Goal: Task Accomplishment & Management: Complete application form

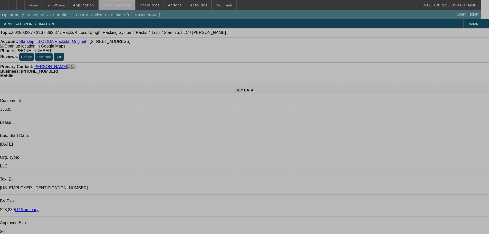
select select "0"
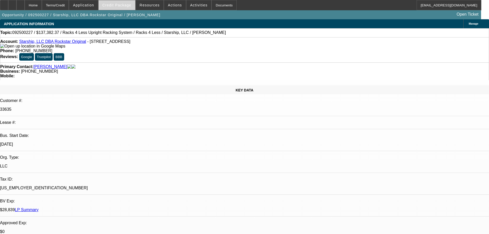
select select "0"
select select "0.1"
select select "4"
select select "0"
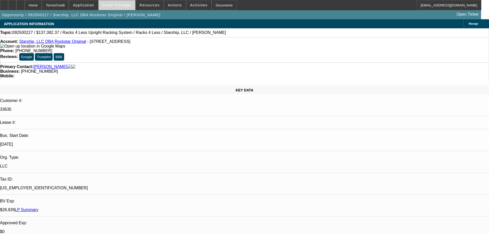
select select "0.1"
select select "4"
select select "0"
select select "0.1"
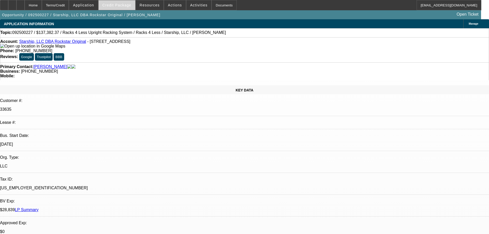
select select "4"
select select "0"
select select "0.1"
select select "4"
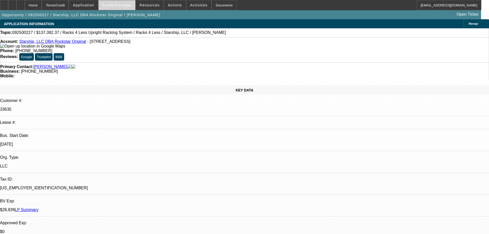
click at [119, 8] on span at bounding box center [117, 5] width 37 height 12
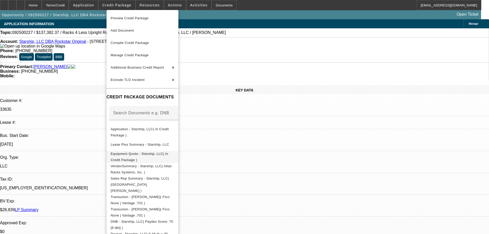
click at [158, 154] on span "Equipment Quote - Starship, LLC( In Credit Package )" at bounding box center [140, 157] width 58 height 10
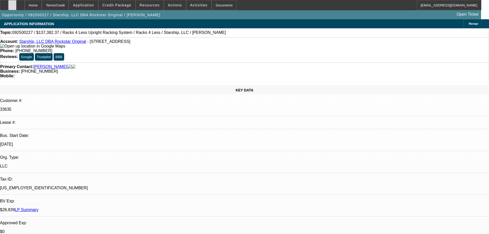
click at [16, 6] on div at bounding box center [12, 5] width 8 height 10
click at [124, 6] on span "Credit Package" at bounding box center [116, 5] width 29 height 4
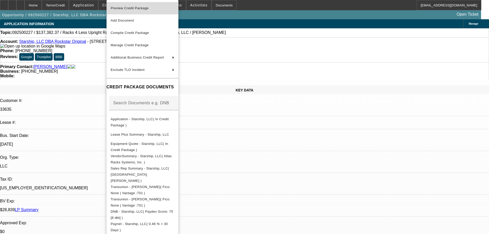
click at [134, 8] on span "Preview Credit Package" at bounding box center [130, 8] width 38 height 4
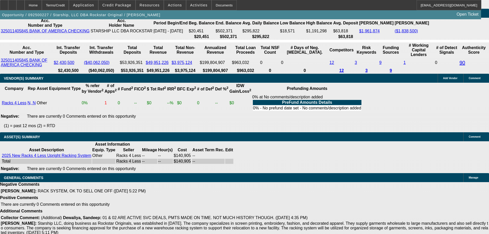
scroll to position [1036, 0]
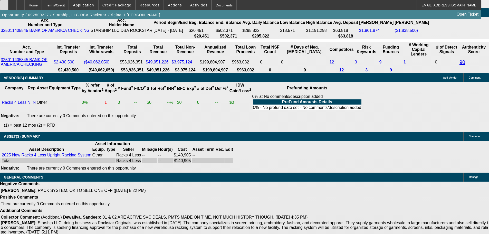
click at [8, 9] on div at bounding box center [4, 5] width 8 height 10
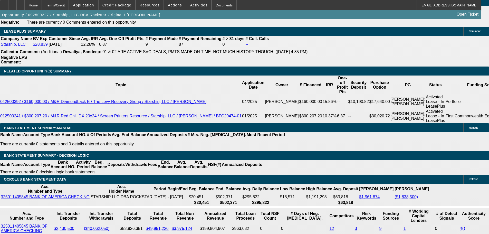
scroll to position [780, 0]
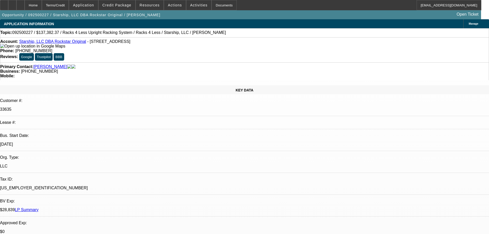
select select "0"
select select "0.1"
select select "4"
select select "0"
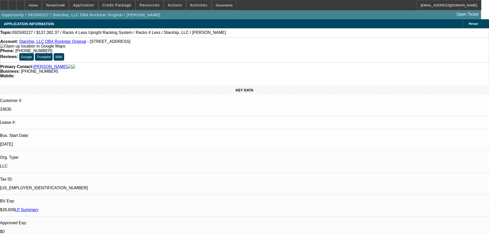
select select "0"
select select "0.1"
select select "4"
select select "0"
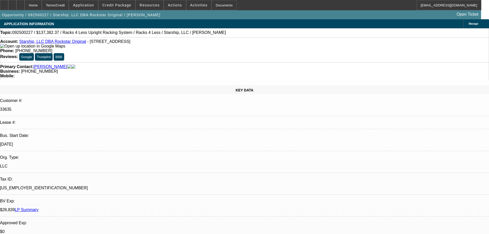
select select "0.1"
select select "4"
select select "0"
select select "0.1"
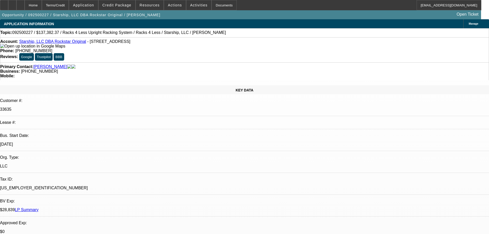
select select "4"
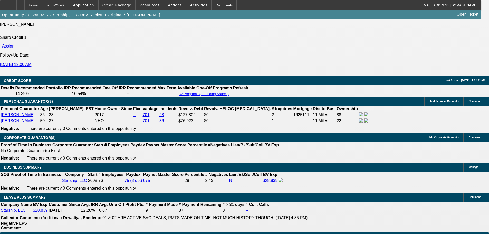
scroll to position [744, 0]
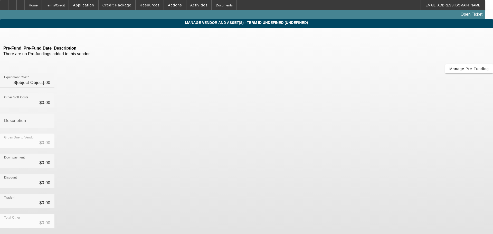
type input "$140,905.00"
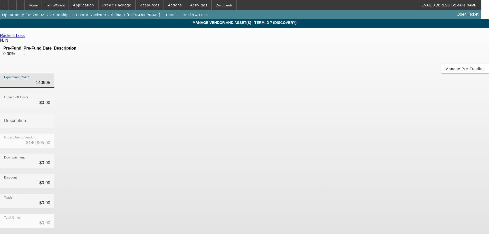
drag, startPoint x: 290, startPoint y: 44, endPoint x: 378, endPoint y: 47, distance: 88.0
click at [367, 73] on div "Equipment Cost 140905" at bounding box center [244, 83] width 489 height 20
type input "3"
type input "$3.00"
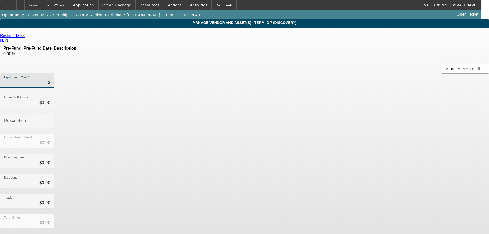
type input "38"
type input "$38.00"
type input "385"
type input "$385.00"
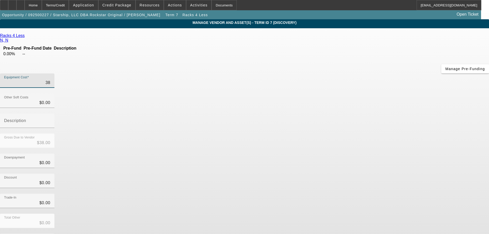
type input "$385.00"
type input "3850"
type input "$3,850.00"
type input "38500"
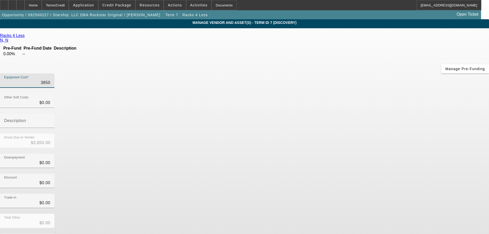
type input "$38,500.00"
click at [351, 153] on div "Downpayment $0.00" at bounding box center [244, 163] width 489 height 20
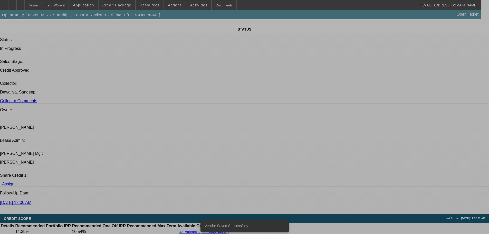
select select "0"
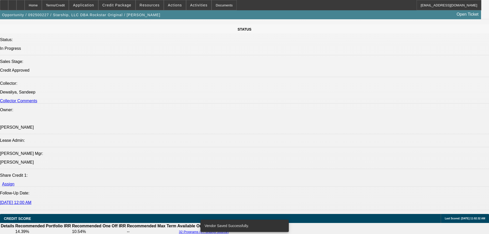
select select "0"
select select "0.1"
select select "4"
select select "0"
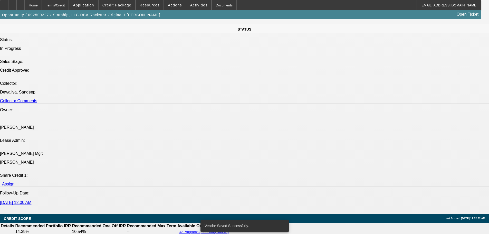
select select "0.1"
select select "4"
select select "0"
select select "0.1"
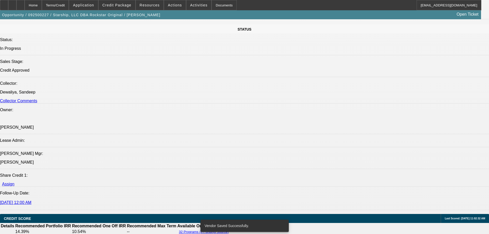
select select "4"
select select "0"
select select "0.1"
select select "4"
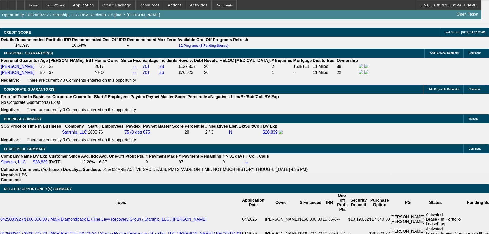
scroll to position [823, 0]
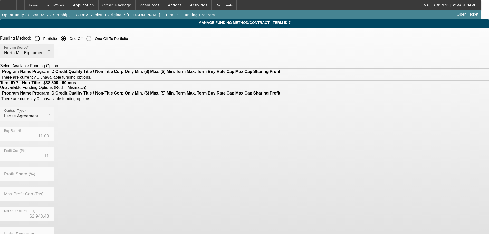
click at [48, 54] on div "North Mill Equipment Finance LLC" at bounding box center [26, 53] width 44 height 6
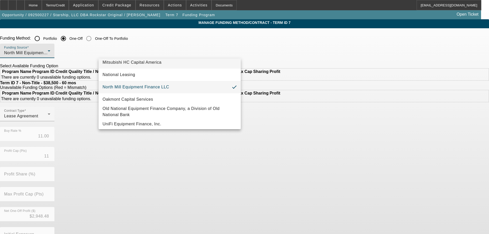
scroll to position [145, 0]
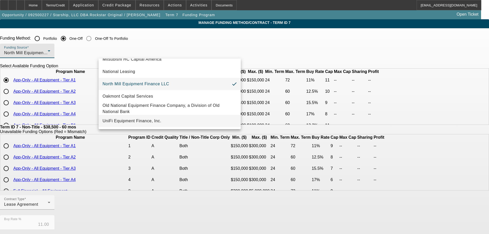
click at [156, 121] on span "UniFi Equipment Finance, Inc." at bounding box center [132, 121] width 59 height 6
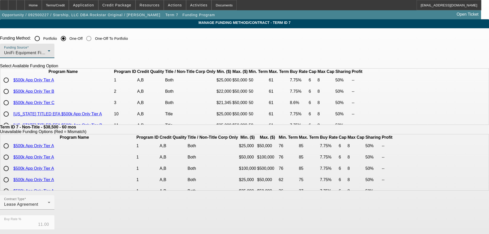
click at [11, 85] on input "radio" at bounding box center [6, 80] width 10 height 10
radio input "true"
type input "7.75"
type input "6"
type input "50.00"
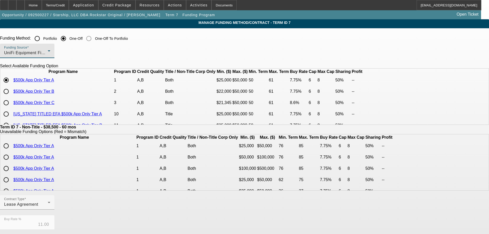
type input "8"
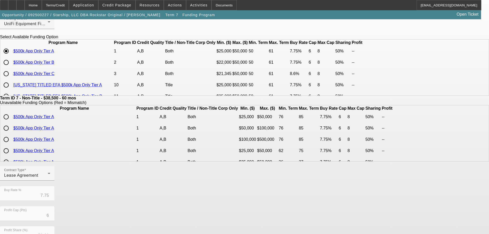
scroll to position [121, 0]
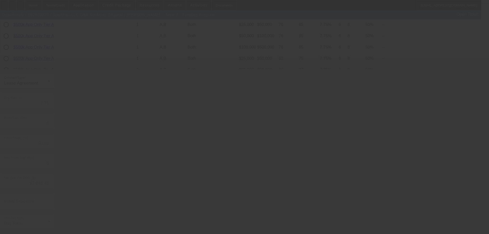
type input "11.00"
type input "11"
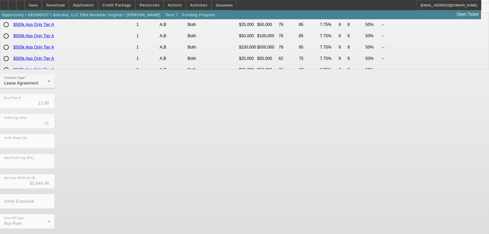
scroll to position [0, 0]
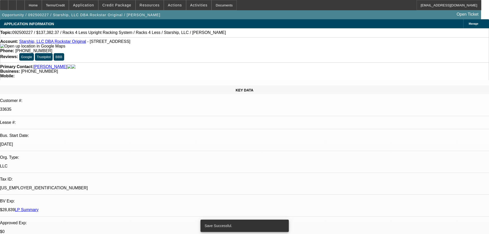
select select "0"
select select "0.1"
select select "4"
select select "0"
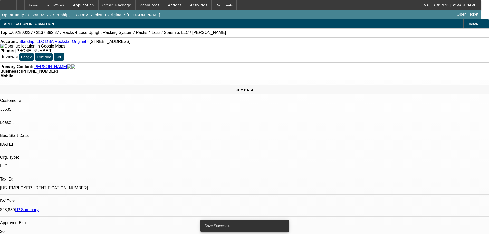
select select "0"
select select "0.1"
select select "4"
select select "0"
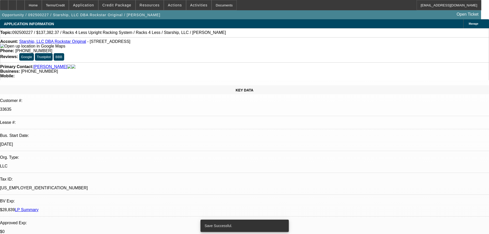
select select "0.1"
select select "4"
select select "0"
select select "0.1"
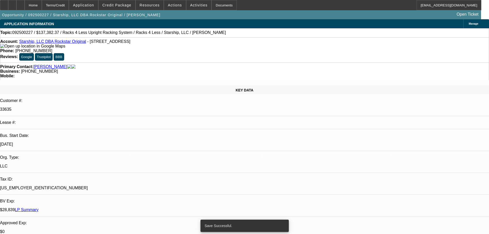
select select "4"
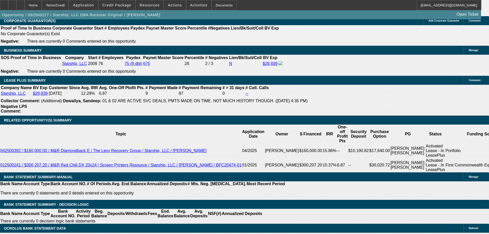
scroll to position [847, 0]
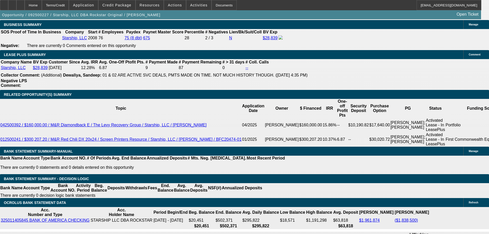
drag, startPoint x: 241, startPoint y: 120, endPoint x: 266, endPoint y: 120, distance: 25.4
type input "8"
type input "UNKNOWN"
type input "$780.64"
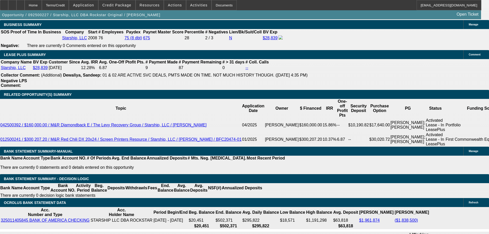
type input "8"
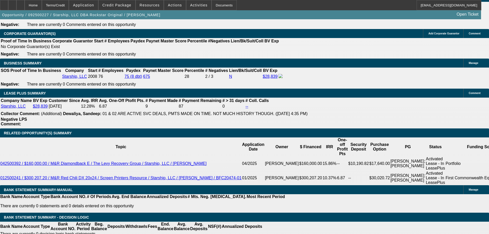
scroll to position [744, 0]
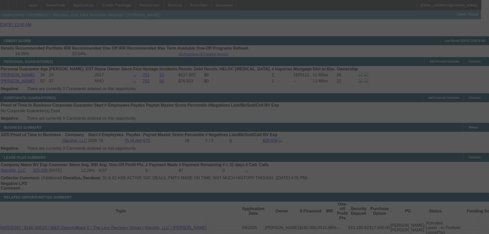
select select "0"
select select "0.1"
select select "4"
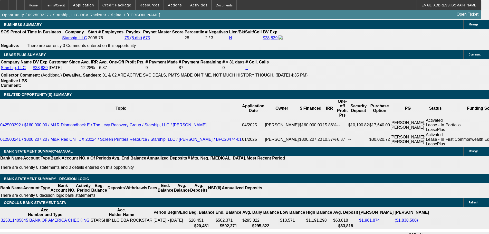
scroll to position [821, 0]
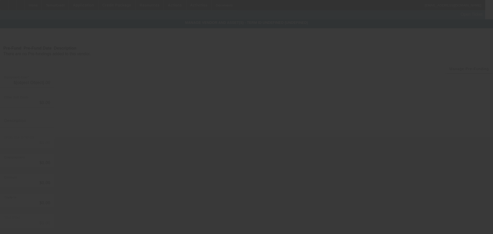
type input "$38,500.00"
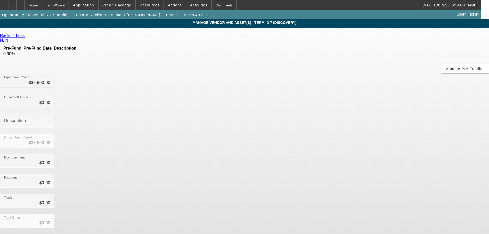
click at [26, 37] on icon at bounding box center [26, 35] width 0 height 4
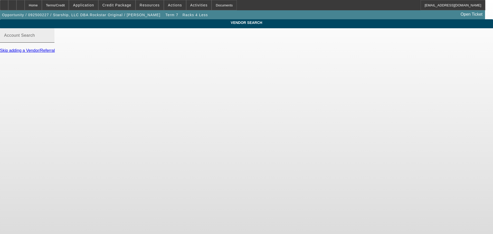
click at [35, 37] on mat-label "Account Search" at bounding box center [19, 35] width 31 height 4
click at [50, 41] on input "Account Search" at bounding box center [27, 37] width 46 height 6
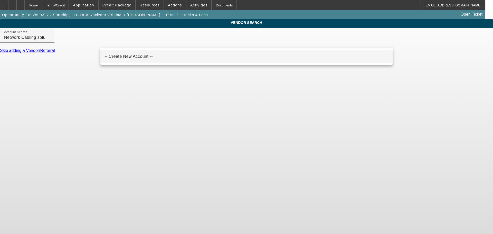
click at [119, 56] on span "-- Create New Account --" at bounding box center [128, 56] width 48 height 4
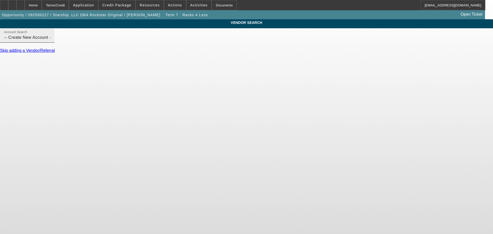
click at [50, 41] on input "-- Create New Account --" at bounding box center [27, 37] width 46 height 6
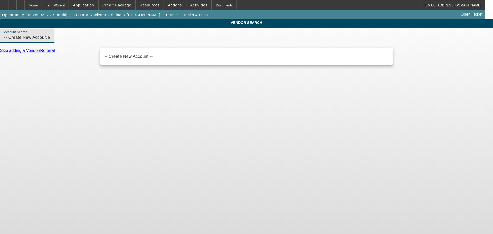
drag, startPoint x: 150, startPoint y: 44, endPoint x: 62, endPoint y: 49, distance: 88.9
click at [59, 50] on div "VENDOR SEARCH Account Search -- Create New AccouNent -- Skip adding a Vendor/Re…" at bounding box center [246, 38] width 493 height 38
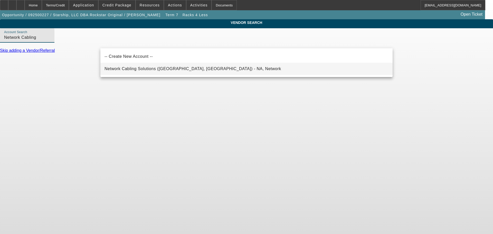
click at [110, 66] on span "Network Cabling Solutions (Sante Fe Springs, CA) - NA, Network" at bounding box center [192, 69] width 176 height 6
type input "Network Cabling Solutions (Sante Fe Springs, CA) - NA, Network"
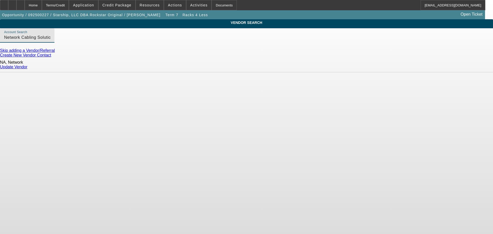
click at [27, 66] on link "Update Vendor" at bounding box center [13, 67] width 27 height 4
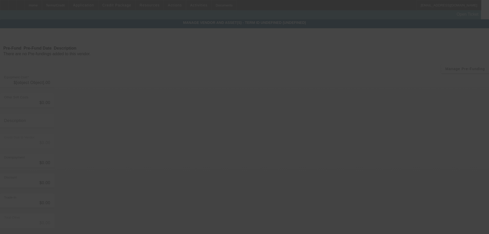
type input "$38,500.00"
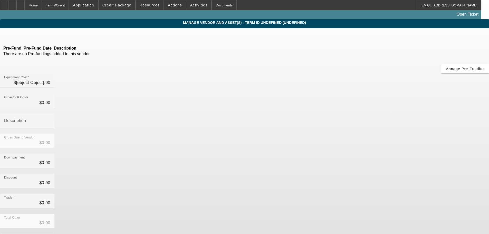
type input "$38,500.00"
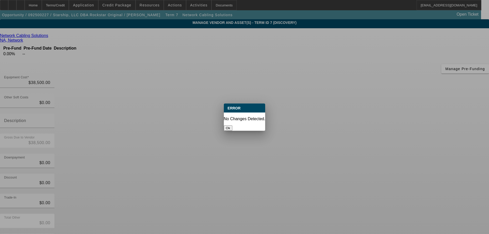
click at [232, 125] on button "Ok" at bounding box center [228, 127] width 8 height 5
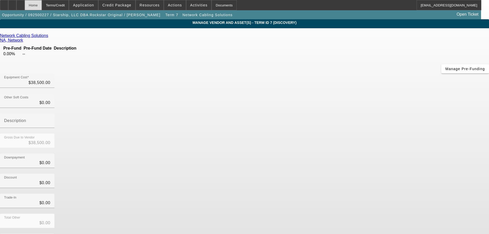
click at [42, 8] on div "Home" at bounding box center [33, 5] width 17 height 10
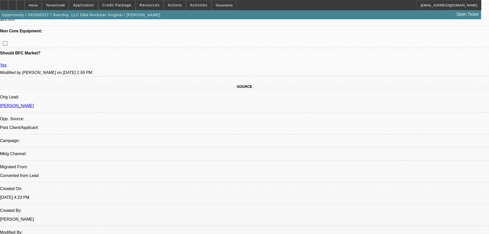
select select "0"
select select "0.1"
select select "4"
select select "0"
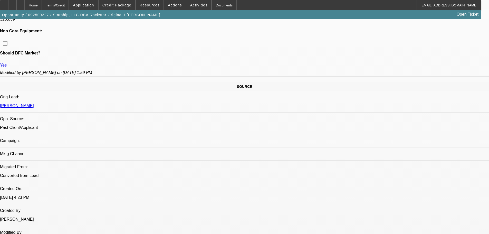
select select "0"
select select "0.1"
select select "4"
select select "0"
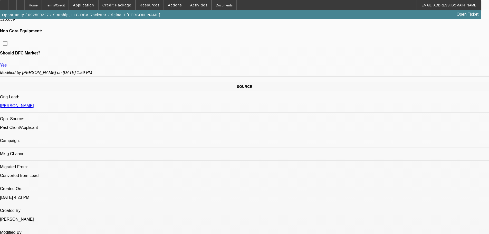
select select "0.1"
select select "4"
select select "0"
select select "0.1"
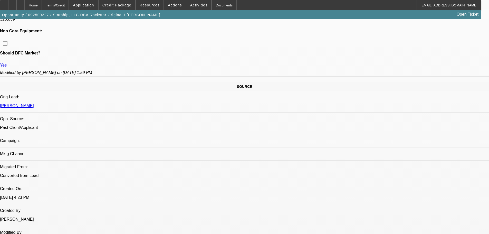
select select "4"
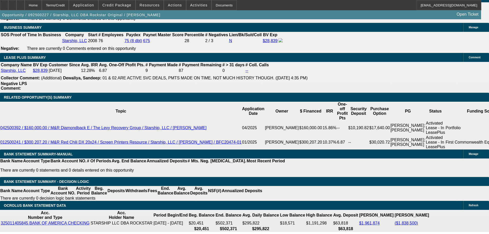
scroll to position [845, 0]
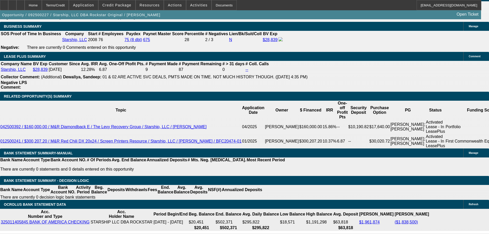
drag, startPoint x: 241, startPoint y: 123, endPoint x: 245, endPoint y: 123, distance: 4.1
type input "8.5"
type input "UNKNOWN"
type input "$789.89"
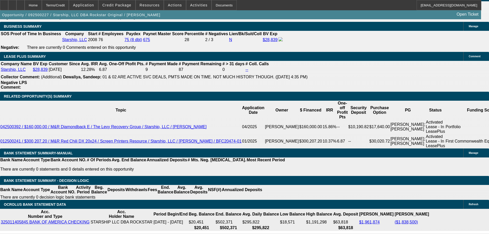
type input "8.5"
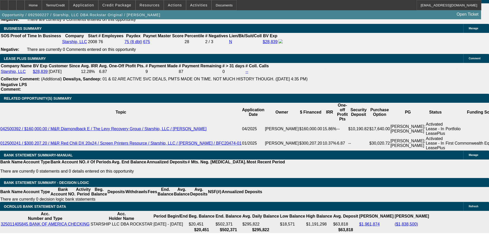
scroll to position [742, 0]
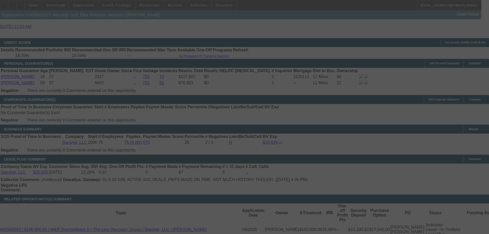
select select "0"
select select "0.1"
select select "4"
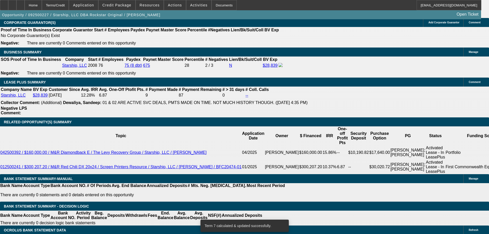
scroll to position [845, 0]
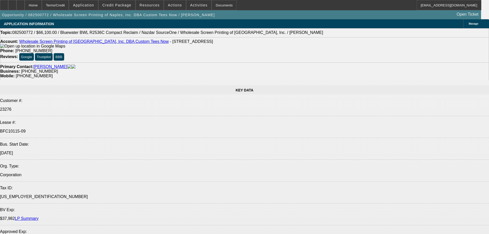
select select "0"
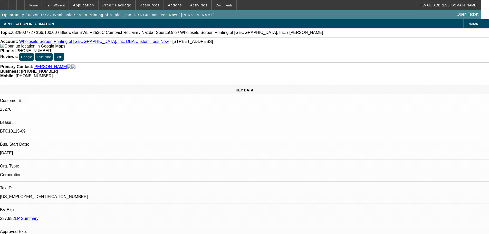
select select "0"
select select "2"
select select "0"
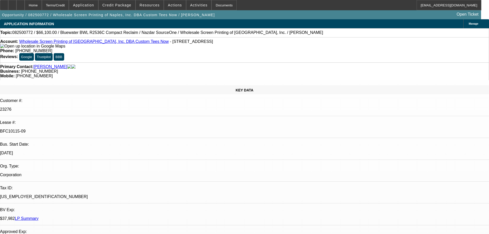
select select "0"
select select "2"
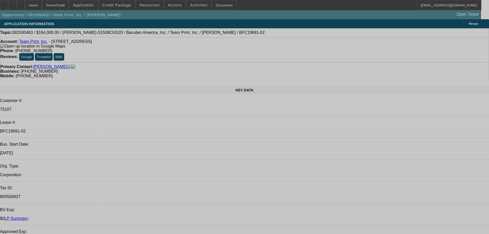
select select "0"
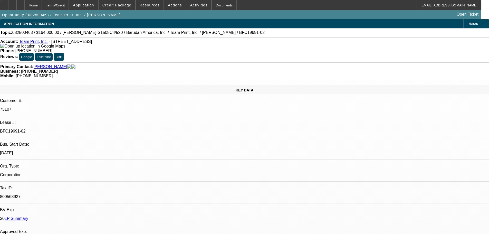
select select "0"
select select "2"
select select "0"
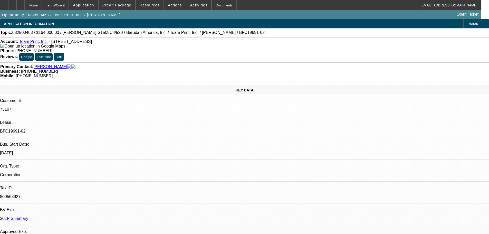
select select "2"
select select "0"
select select "2"
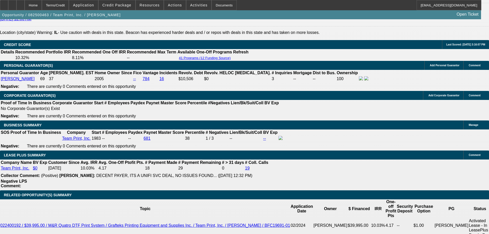
scroll to position [770, 0]
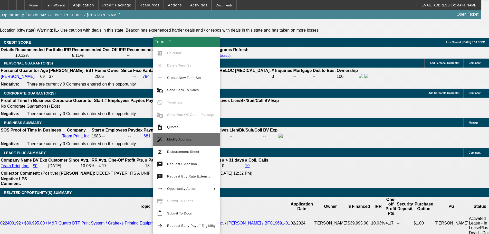
click at [191, 138] on span "Modify Approval" at bounding box center [191, 139] width 48 height 6
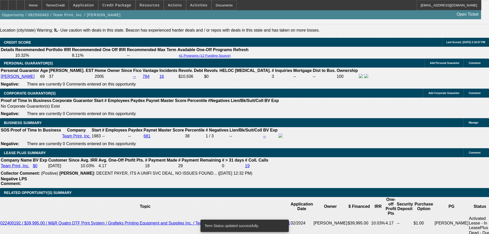
select select "0"
select select "2"
select select "0"
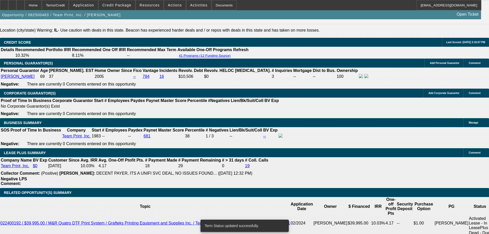
select select "0"
select select "2"
select select "0"
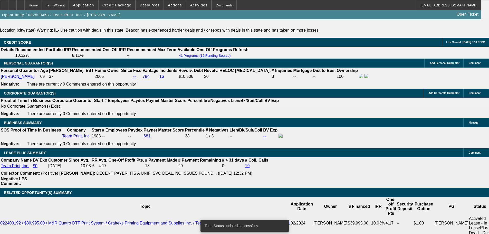
select select "0"
select select "2"
select select "0"
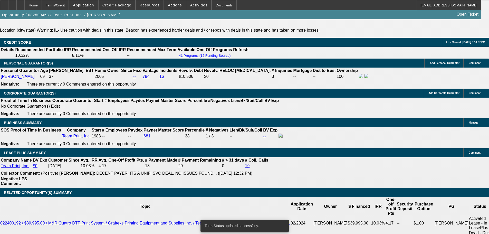
select select "2"
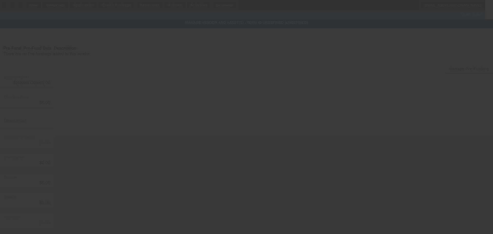
type input "$164,000.00"
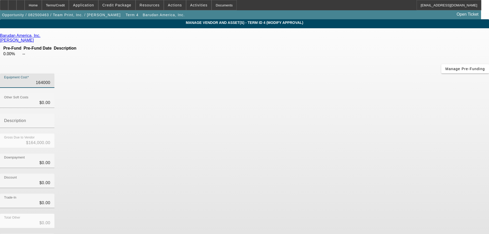
drag, startPoint x: 289, startPoint y: 44, endPoint x: 363, endPoint y: 41, distance: 73.4
click at [359, 73] on div "Equipment Cost 164000" at bounding box center [244, 83] width 489 height 20
type input "1"
type input "$1.00"
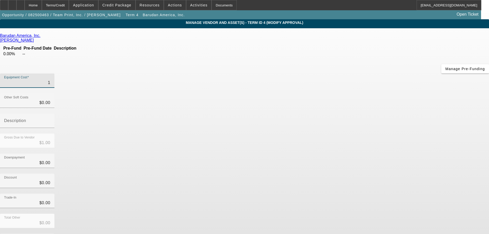
type input "16"
type input "$16.00"
type input "165"
type input "$165.00"
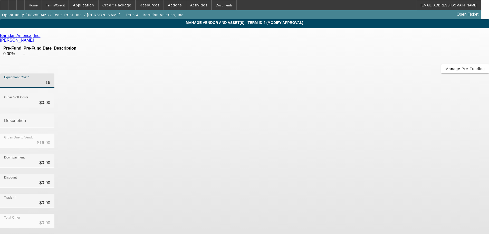
type input "$165.00"
type input "1658"
type input "$1,658.00"
type input "16580"
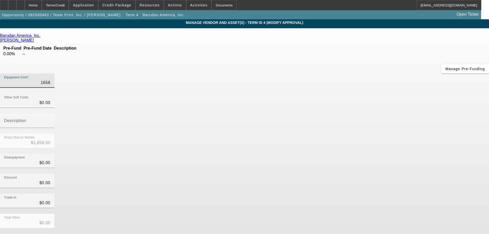
type input "$16,580.00"
type input "165800"
type input "$165,800.00"
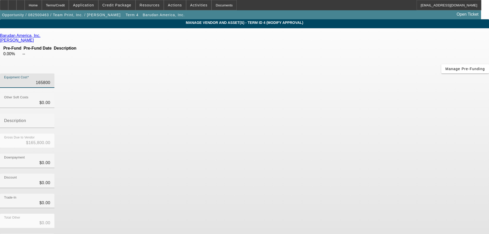
drag, startPoint x: 298, startPoint y: 43, endPoint x: 356, endPoint y: 43, distance: 57.7
click at [356, 73] on div "Equipment Cost 165800" at bounding box center [244, 83] width 489 height 20
type input "1"
type input "$1.00"
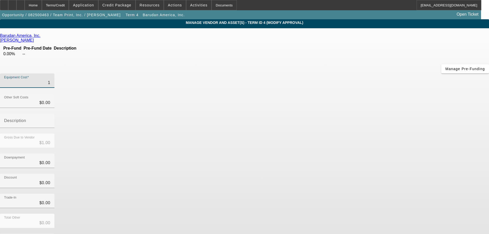
type input "16"
type input "$16.00"
type input "165"
type input "$165.00"
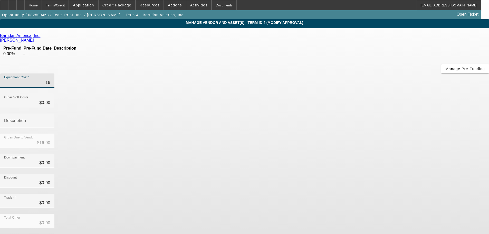
type input "$165.00"
type input "1658"
type input "$1,658.00"
type input "16585"
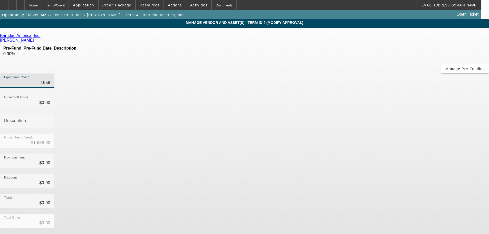
type input "$16,585.00"
type input "165850"
type input "$165,850.00"
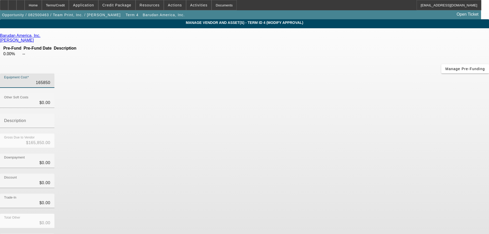
type input "$165,850.00"
click at [366, 153] on div "Downpayment $0.00" at bounding box center [244, 163] width 489 height 20
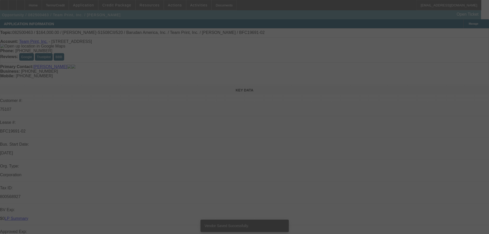
select select "0"
select select "2"
select select "0"
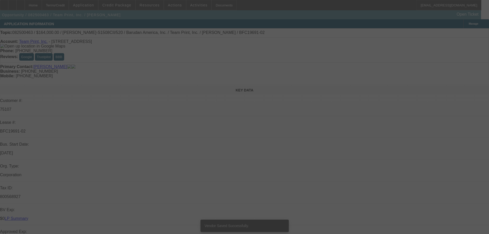
select select "0"
select select "2"
select select "0"
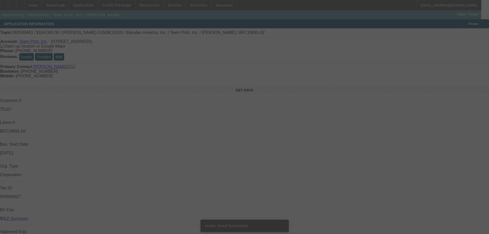
select select "0"
select select "2"
select select "0"
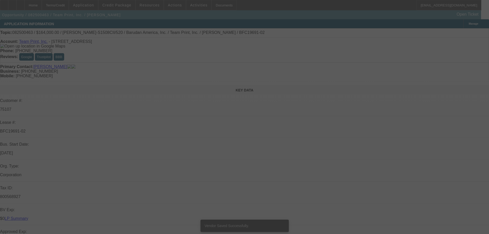
select select "2"
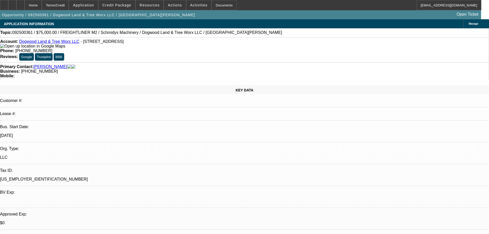
select select "0"
select select "3"
select select "0"
select select "6"
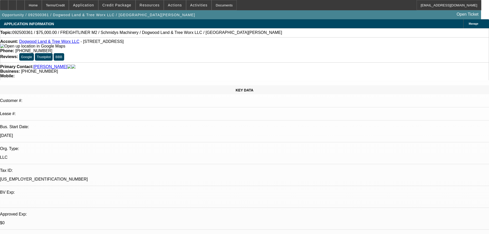
select select "0"
select select "3"
select select "0"
select select "6"
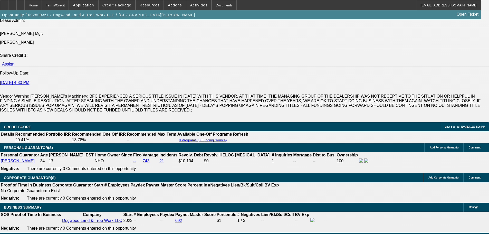
scroll to position [707, 0]
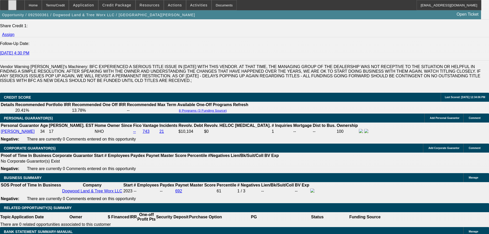
click at [16, 6] on div at bounding box center [12, 5] width 8 height 10
click at [122, 6] on span "Credit Package" at bounding box center [116, 5] width 29 height 4
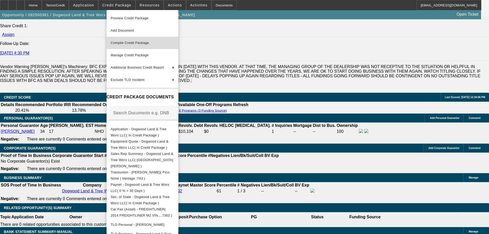
click at [136, 45] on span "Compile Credit Package" at bounding box center [143, 43] width 64 height 6
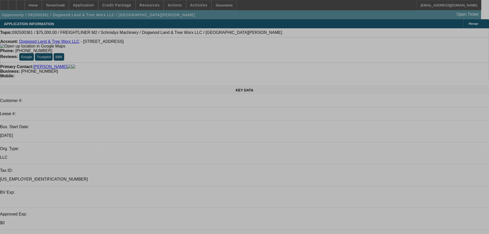
select select "0"
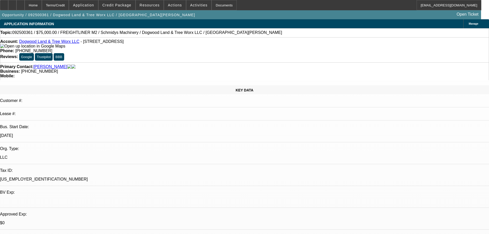
select select "0"
select select "3"
select select "0"
select select "6"
select select "0"
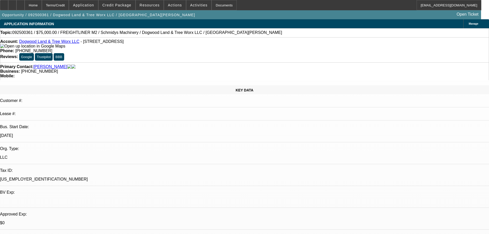
select select "0"
select select "3"
select select "0"
select select "6"
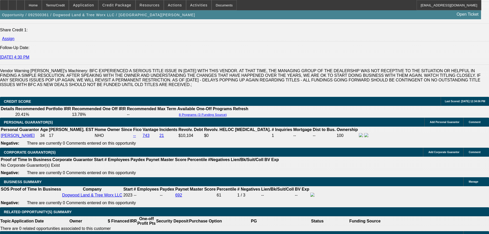
scroll to position [770, 0]
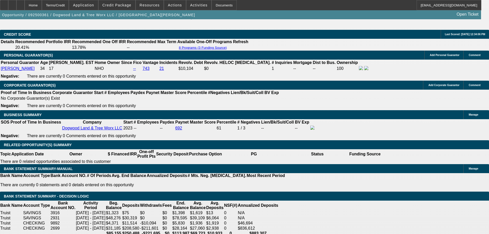
drag, startPoint x: 102, startPoint y: 99, endPoint x: 135, endPoint y: 98, distance: 32.3
type input "$30,000.00"
type input "UNKNOWN"
type input "$1,890.00"
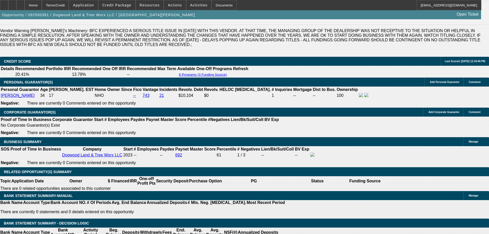
scroll to position [693, 0]
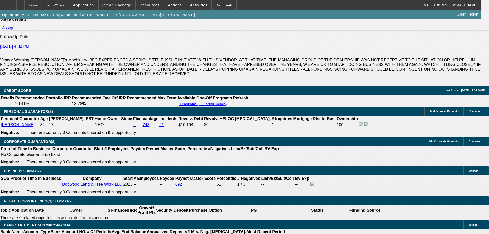
scroll to position [795, 0]
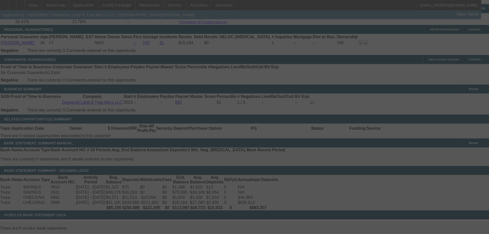
select select "0"
select select "3"
select select "0"
select select "6"
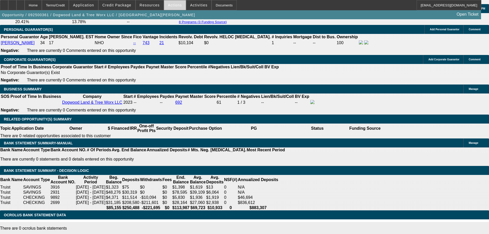
click at [164, 7] on span at bounding box center [175, 5] width 22 height 12
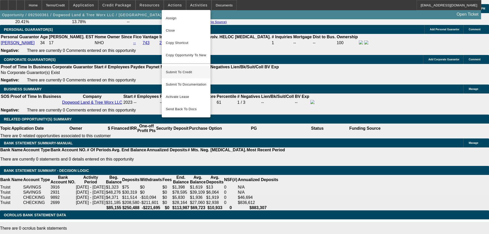
click at [180, 69] on span "Submit To Credit" at bounding box center [186, 72] width 41 height 6
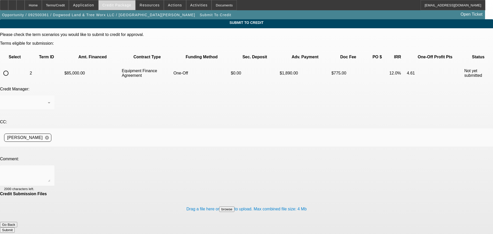
click at [115, 6] on span "Credit Package" at bounding box center [116, 5] width 29 height 4
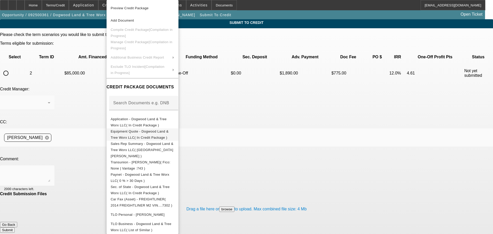
click at [146, 134] on span "Equipment Quote - Dogwood Land & Tree Worx LLC( In Credit Package )" at bounding box center [140, 134] width 58 height 10
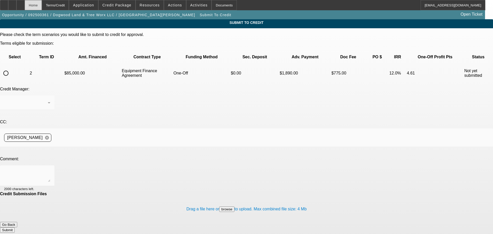
click at [40, 8] on div "Home" at bounding box center [33, 5] width 17 height 10
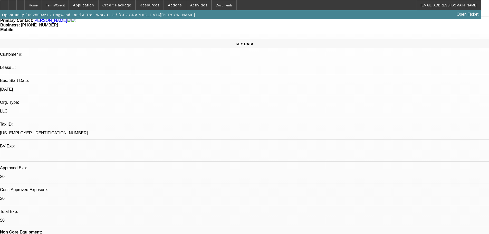
select select "0"
select select "3"
select select "0"
select select "6"
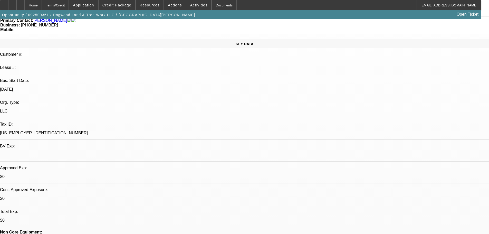
select select "0"
select select "3"
select select "0"
select select "6"
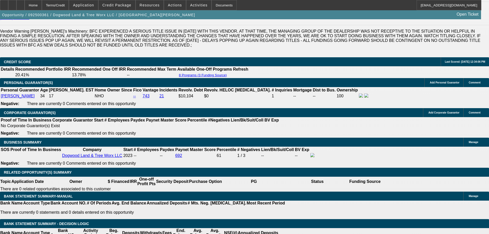
scroll to position [744, 0]
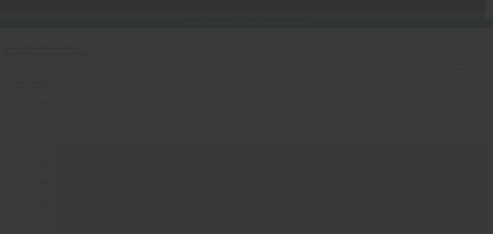
type input "$115,000.00"
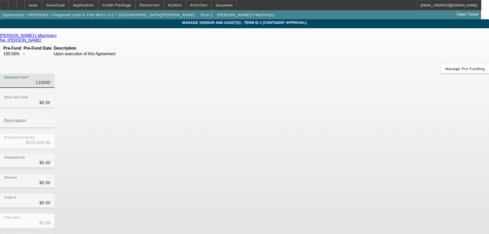
drag, startPoint x: 288, startPoint y: 44, endPoint x: 315, endPoint y: 45, distance: 27.0
click at [54, 73] on div "Equipment Cost 115000" at bounding box center [27, 80] width 54 height 14
type input "$115,000.00"
click at [350, 153] on div "Downpayment $0.00" at bounding box center [244, 163] width 489 height 20
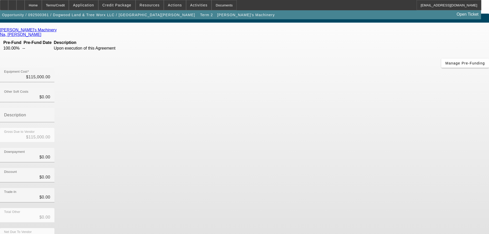
scroll to position [7, 0]
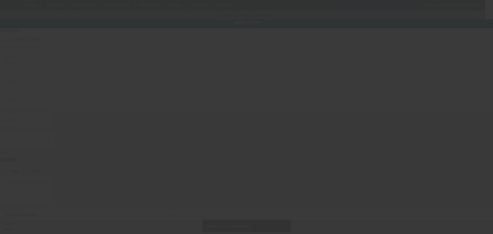
type input "1FVDCXDT8EHFX7302"
type input "Freightliner"
type input "M2"
radio input "true"
type input "2619H Mebane Oaks Road"
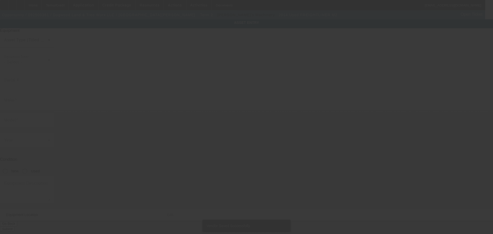
type input "Mebane"
type input "27302"
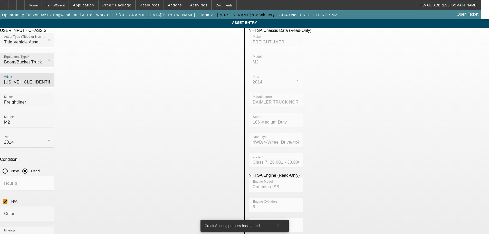
drag, startPoint x: 214, startPoint y: 72, endPoint x: 151, endPoint y: 74, distance: 63.9
click at [151, 74] on div "Asset Type (Titled or Non-Titled) Title Vehicle Asset Equipment Type Boom/Bucke…" at bounding box center [120, 63] width 240 height 60
paste input "1FVACXDT6DHFA4698"
type input "1FVACXDT6DHFA4698"
type input "FREIGHTLINER"
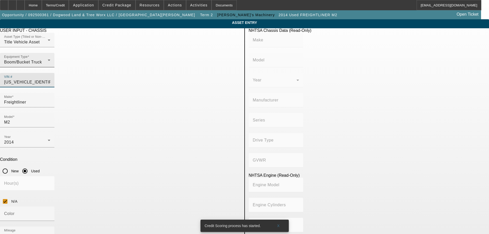
type input "M2"
type input "DAIMLER TRUCK NORTH AMERICA LLC"
type input "106 Medium Duty"
type input "4x2"
type input "Class 7: 26,001 - 33,000 lb (11,794 - 14,969 kg)"
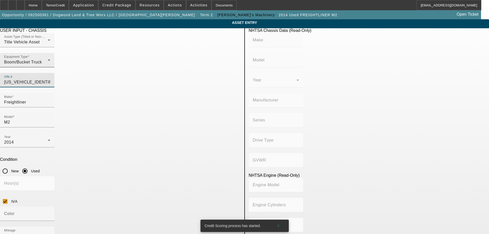
type input "Cummins ISB"
type input "6"
type input "Diesel"
type input "408.85908543470"
type input "6.7"
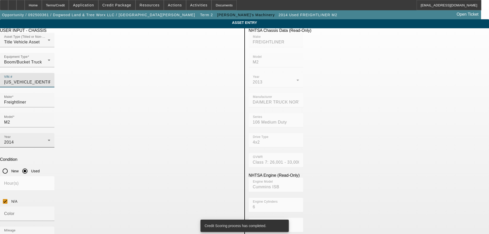
type input "1FVACXDT6DHFA4698"
click at [50, 133] on div "Year 2014" at bounding box center [27, 140] width 46 height 14
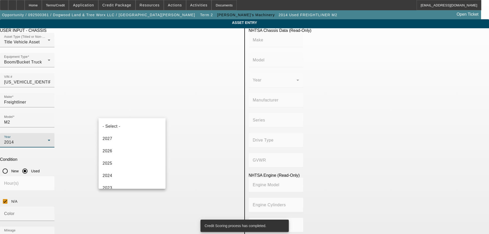
scroll to position [116, 0]
type input "FREIGHTLINER"
type input "M2"
type input "DAIMLER TRUCK NORTH AMERICA LLC"
type input "106 Medium Duty"
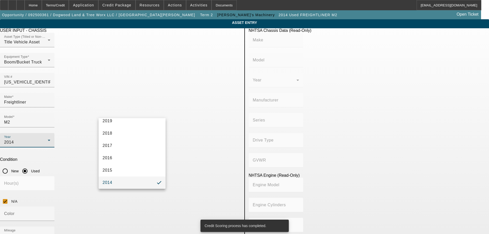
type input "4x2"
type input "Class 7: 26,001 - 33,000 lb (11,794 - 14,969 kg)"
type input "Cummins ISB"
type input "6"
type input "Diesel"
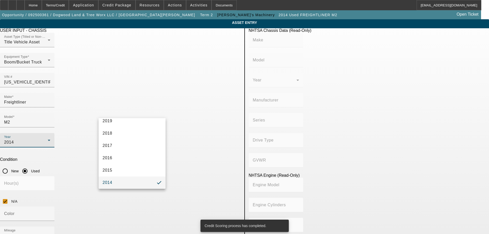
type input "408.85908543470"
type input "6.7"
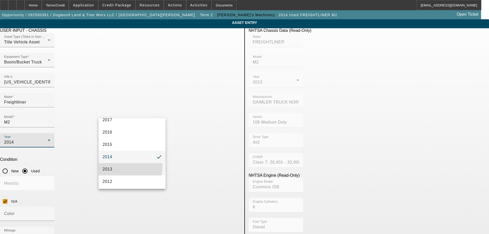
click at [117, 166] on mat-option "2013" at bounding box center [132, 169] width 67 height 12
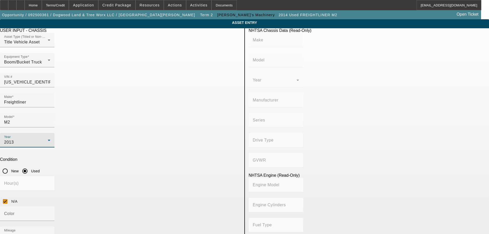
type input "FREIGHTLINER"
type input "M2"
type input "DAIMLER TRUCK NORTH AMERICA LLC"
type input "106 Medium Duty"
type input "4x2"
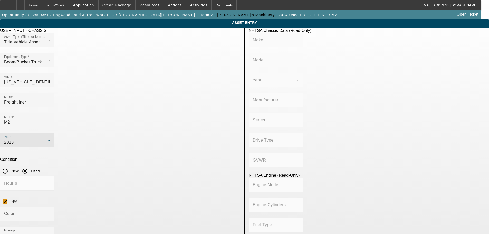
type input "Class 7: 26,001 - 33,000 lb (11,794 - 14,969 kg)"
type input "Cummins ISB"
type input "6"
type input "Diesel"
type input "408.85908543470"
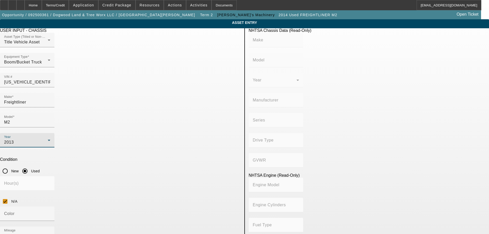
type input "6.7"
click at [54, 176] on mat-form-field "Hour(s)" at bounding box center [27, 186] width 54 height 20
drag, startPoint x: 191, startPoint y: 155, endPoint x: 144, endPoint y: 162, distance: 47.6
click at [145, 206] on div "Color Mileage 30992" at bounding box center [120, 226] width 240 height 40
type input "59249"
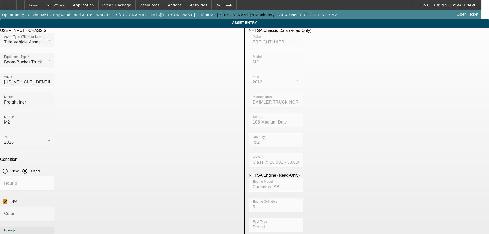
click at [72, 160] on app-asset-collateral-manage "ASSET ENTRY Delete asset USER INPUT - CHASSIS Asset Type (Titled or Non-Titled)…" at bounding box center [244, 233] width 489 height 429
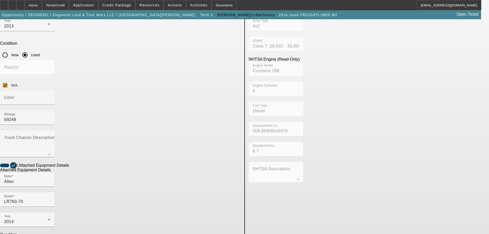
scroll to position [117, 0]
drag, startPoint x: 122, startPoint y: 151, endPoint x: 90, endPoint y: 156, distance: 31.7
click at [90, 156] on app-asset-collateral-manage "ASSET ENTRY Delete asset USER INPUT - CHASSIS Asset Type (Titled or Non-Titled)…" at bounding box center [244, 116] width 489 height 429
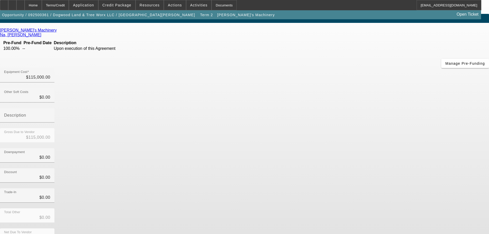
scroll to position [7, 0]
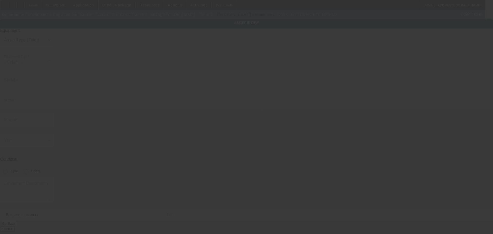
type input "1FVACXDT6DHFA4698"
type input "Freightliner"
type input "M2"
radio input "true"
type input "2619H Mebane Oaks Road"
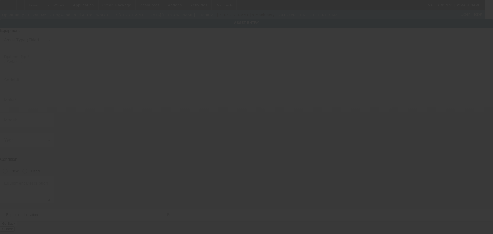
type input "Mebane"
type input "27302"
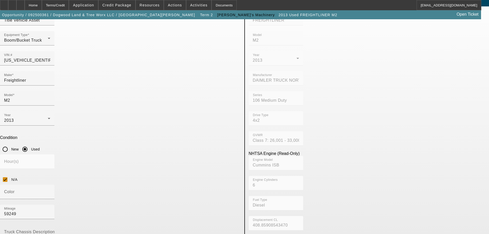
scroll to position [77, 0]
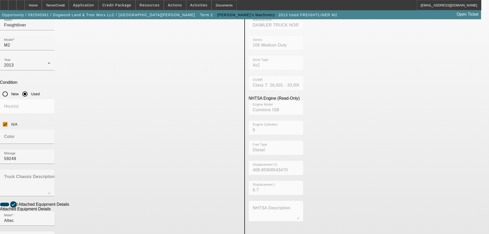
paste input "0812CV11879"
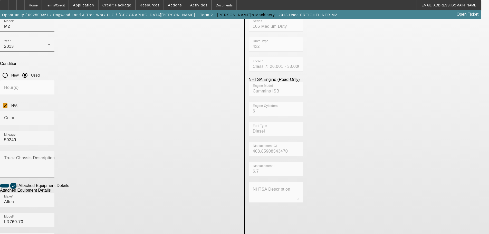
scroll to position [117, 0]
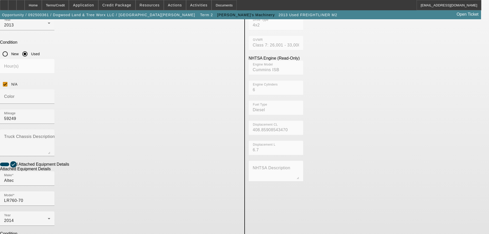
type input "0812CV11879"
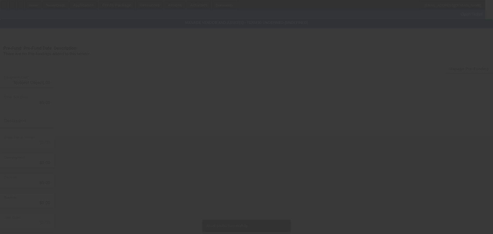
type input "$115,000.00"
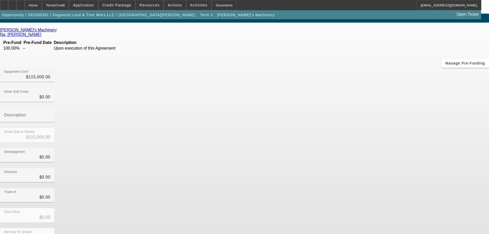
scroll to position [7, 0]
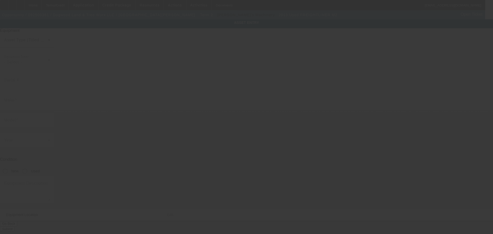
type input "1FVACXDT6DHFA4698"
type input "Freightliner"
type input "M2"
radio input "true"
type input "2619H Mebane Oaks Road"
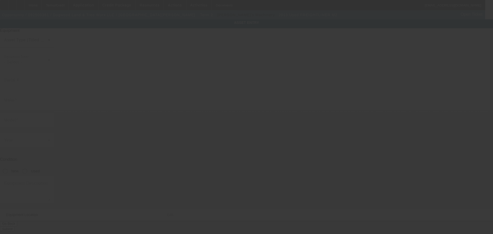
type input "Mebane"
type input "27302"
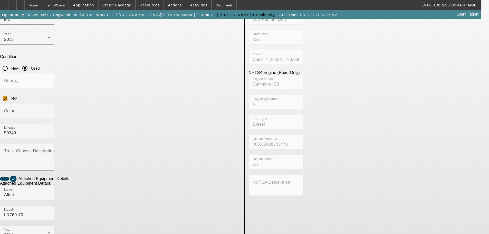
scroll to position [117, 0]
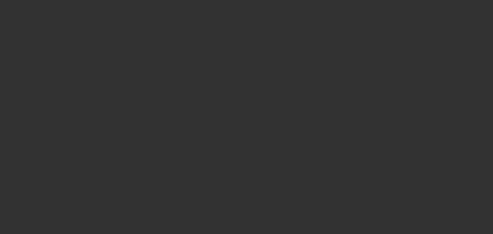
type input "$115,000.00"
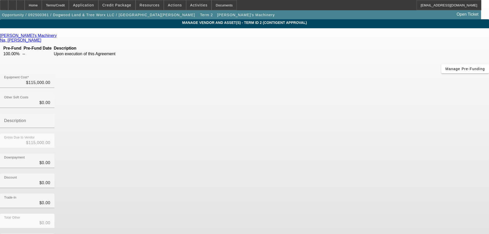
click at [127, 11] on div "Opportunity / 092500361 / Dogwood Land & Tree Worx LLC / Barnwell, Spencer Term…" at bounding box center [138, 14] width 276 height 8
click at [125, 7] on span "Credit Package" at bounding box center [116, 5] width 29 height 4
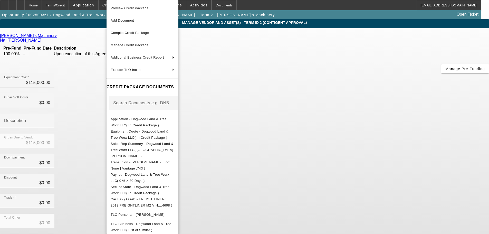
click at [133, 33] on span "Compile Credit Package" at bounding box center [130, 33] width 38 height 4
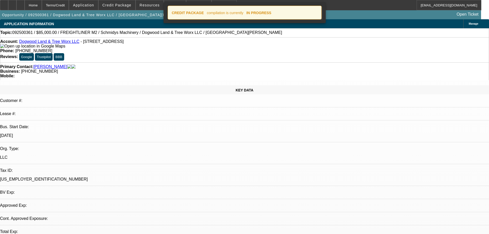
select select "0"
select select "3"
select select "0"
select select "6"
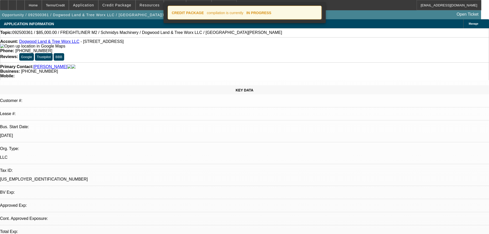
select select "0"
select select "3"
select select "0"
select select "6"
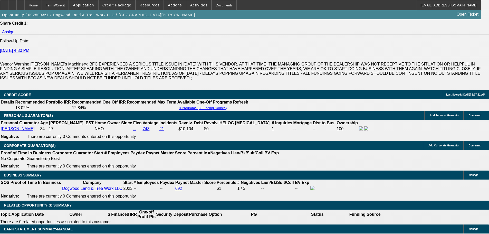
scroll to position [744, 0]
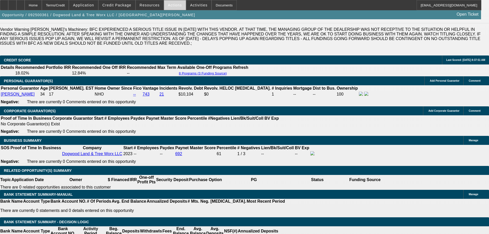
click at [168, 7] on span at bounding box center [175, 5] width 22 height 12
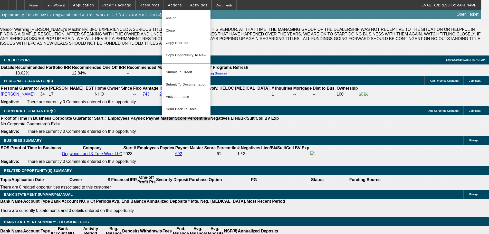
click at [262, 149] on div at bounding box center [244, 117] width 489 height 234
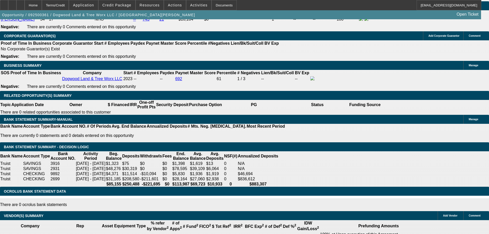
scroll to position [821, 0]
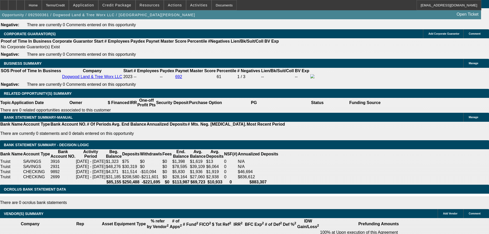
drag, startPoint x: 112, startPoint y: 87, endPoint x: 127, endPoint y: 87, distance: 15.1
type input "1"
type input "UNKNOWN"
type input "11"
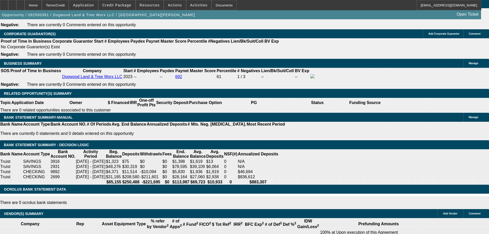
type input "$1,848.11"
type input "11"
drag, startPoint x: 236, startPoint y: 97, endPoint x: 237, endPoint y: 84, distance: 12.8
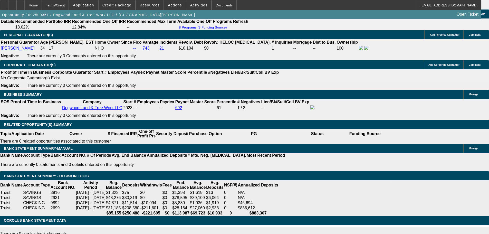
scroll to position [718, 0]
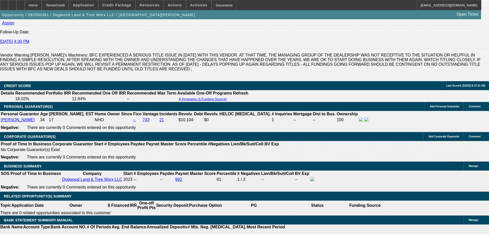
drag, startPoint x: 77, startPoint y: 52, endPoint x: 85, endPoint y: 53, distance: 7.3
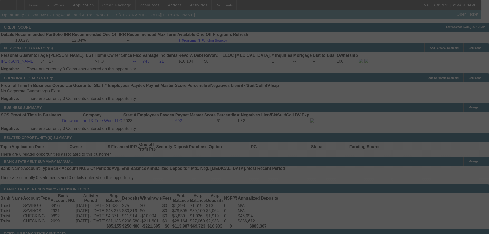
scroll to position [795, 0]
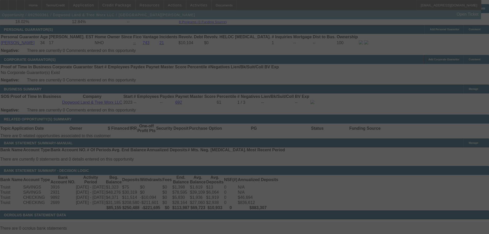
select select "0"
select select "3"
select select "0"
select select "6"
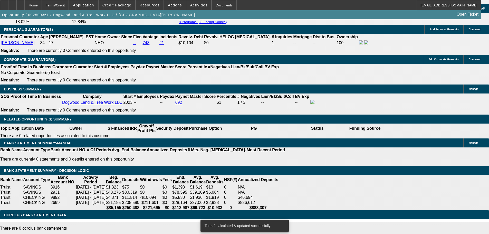
drag, startPoint x: 112, startPoint y: 115, endPoint x: 184, endPoint y: 86, distance: 77.5
type input "UNKNOWN"
type input "11"
type input "$1,452.97"
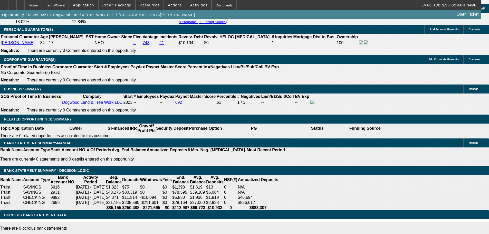
type input "11.5"
type input "$1,869.37"
type input "11.5"
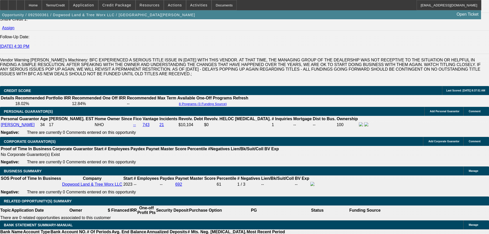
scroll to position [693, 0]
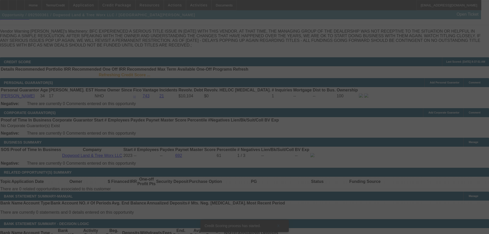
scroll to position [754, 0]
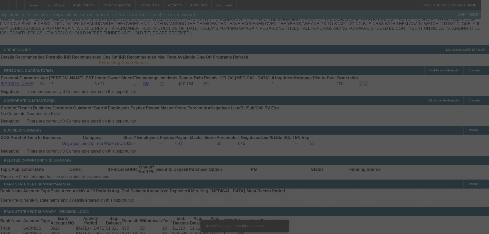
select select "0"
select select "3"
select select "0"
select select "6"
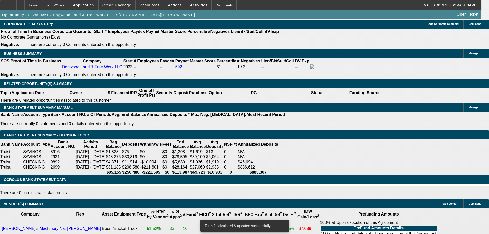
scroll to position [831, 0]
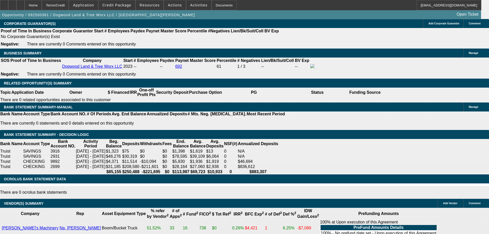
drag, startPoint x: 109, startPoint y: 79, endPoint x: 132, endPoint y: 81, distance: 23.4
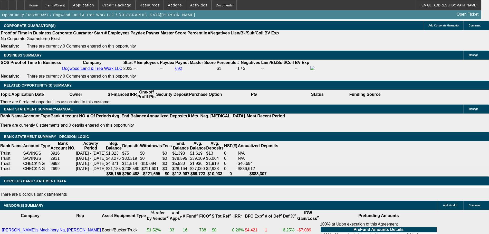
type input "UNKNOWN"
type input "1"
type input "$1,452.97"
type input "11"
type input "$1,848.11"
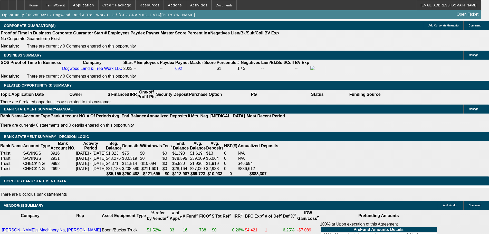
type input "11.9"
type input "$1,886.49"
type input "11.9"
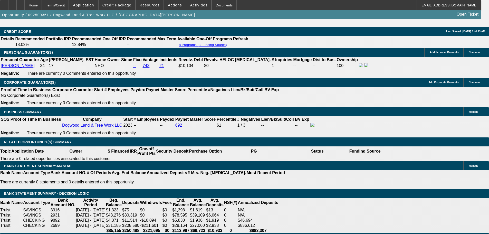
scroll to position [726, 0]
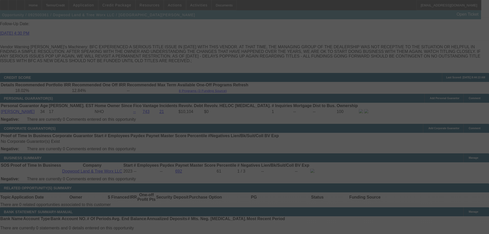
select select "0"
select select "3"
select select "0"
select select "6"
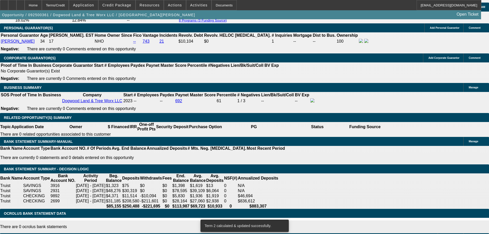
scroll to position [803, 0]
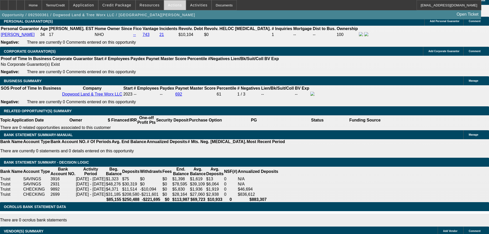
click at [165, 7] on span at bounding box center [175, 5] width 22 height 12
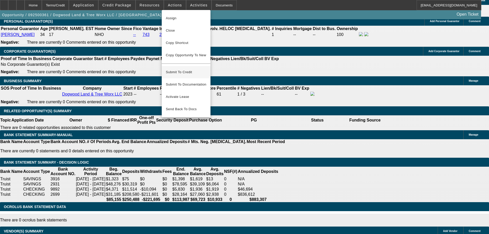
click at [186, 69] on span "Submit To Credit" at bounding box center [186, 72] width 41 height 6
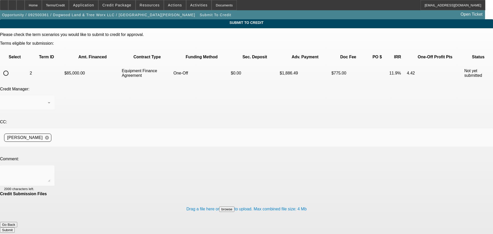
click at [11, 68] on input "radio" at bounding box center [6, 73] width 10 height 10
radio input "true"
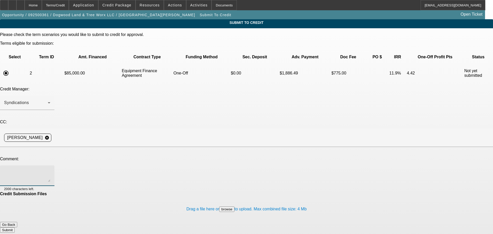
click at [50, 169] on textarea at bounding box center [27, 175] width 46 height 12
type textarea "The final quote and pictures of the truck are in the file. The customer elected…"
click at [15, 227] on button "Submit" at bounding box center [7, 229] width 15 height 5
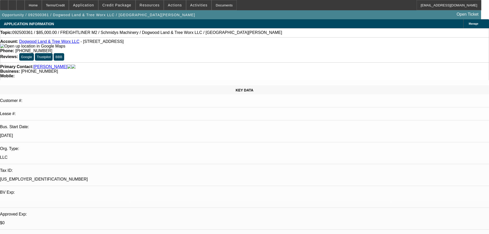
select select "0"
select select "3"
select select "0"
select select "6"
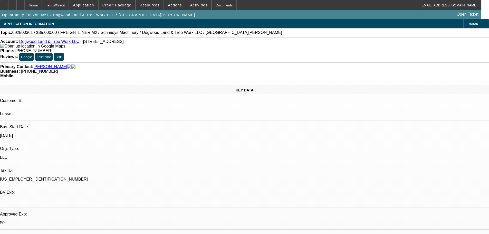
select select "0"
select select "3"
select select "0"
select select "6"
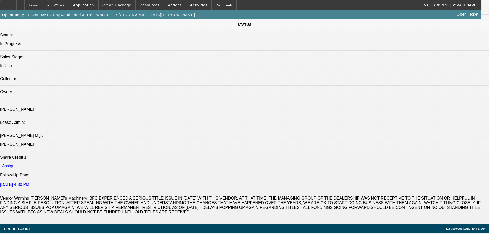
scroll to position [667, 0]
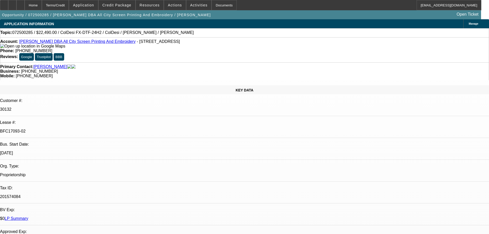
select select "0"
select select "0.1"
select select "4"
select select "0"
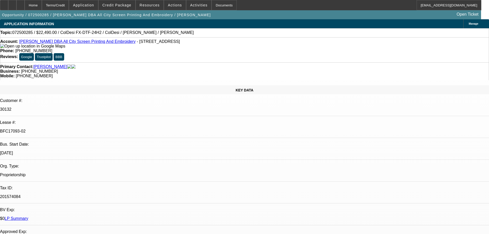
select select "0"
select select "0.1"
select select "4"
select select "0"
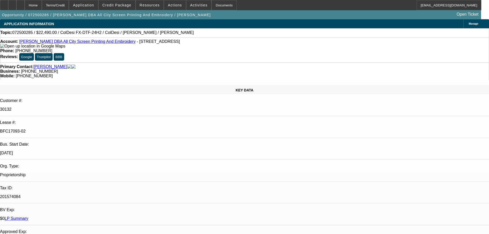
select select "0.1"
select select "4"
select select "0"
select select "0.1"
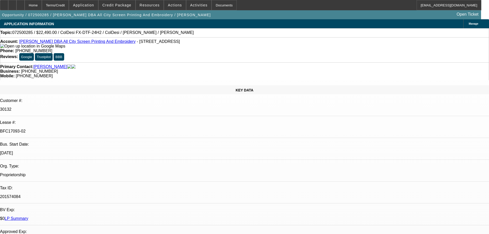
select select "4"
select select "0"
select select "0.1"
select select "4"
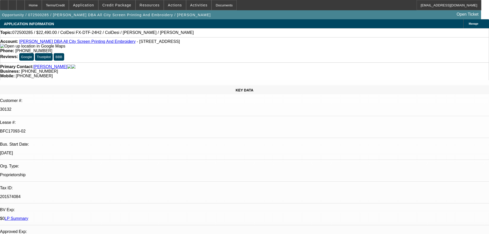
select select "0"
select select "0.1"
select select "4"
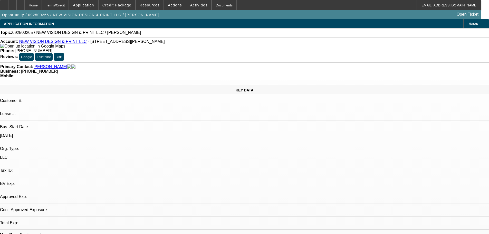
select select "0"
select select "2"
select select "0.1"
select select "4"
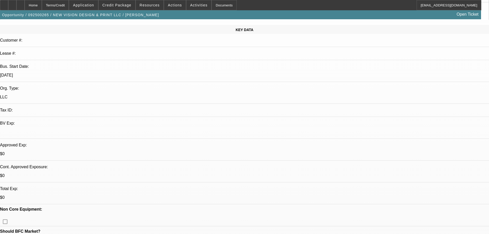
scroll to position [51, 0]
